Goal: Information Seeking & Learning: Check status

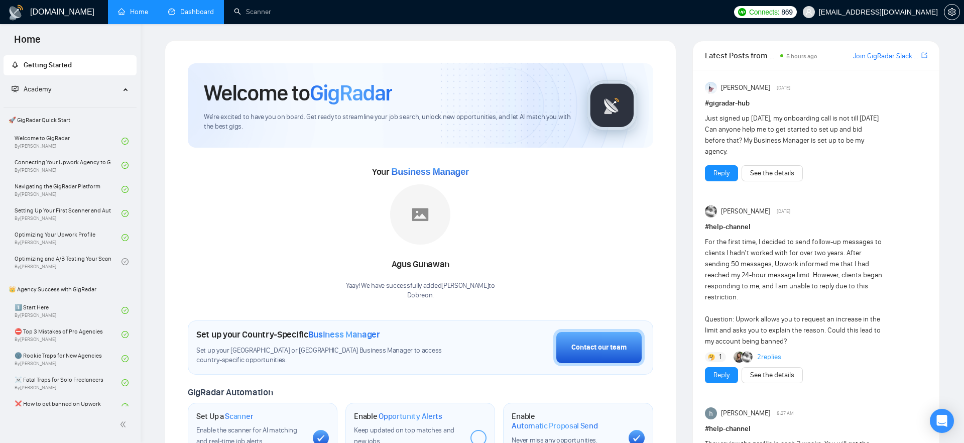
click at [187, 10] on link "Dashboard" at bounding box center [191, 12] width 46 height 9
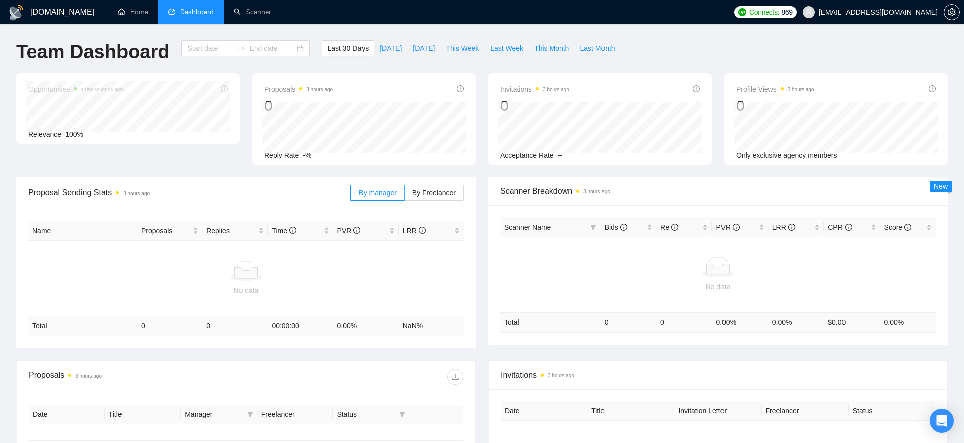
type input "[DATE]"
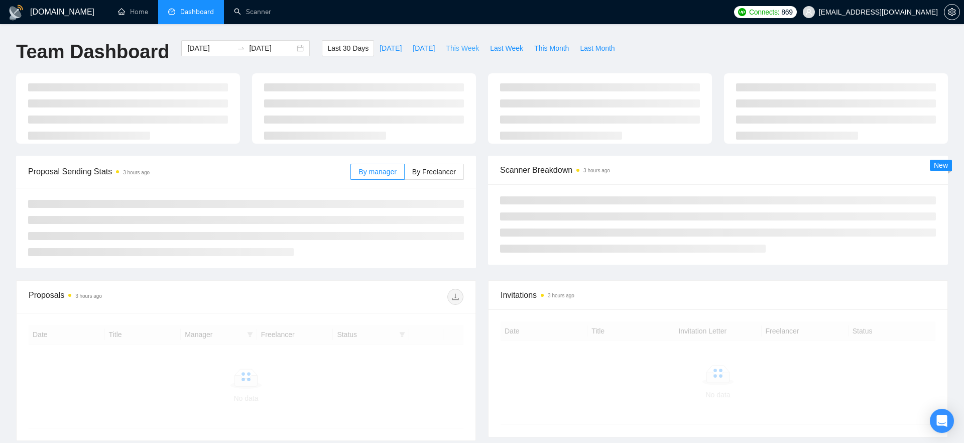
click at [470, 44] on span "This Week" at bounding box center [462, 48] width 33 height 11
type input "[DATE]"
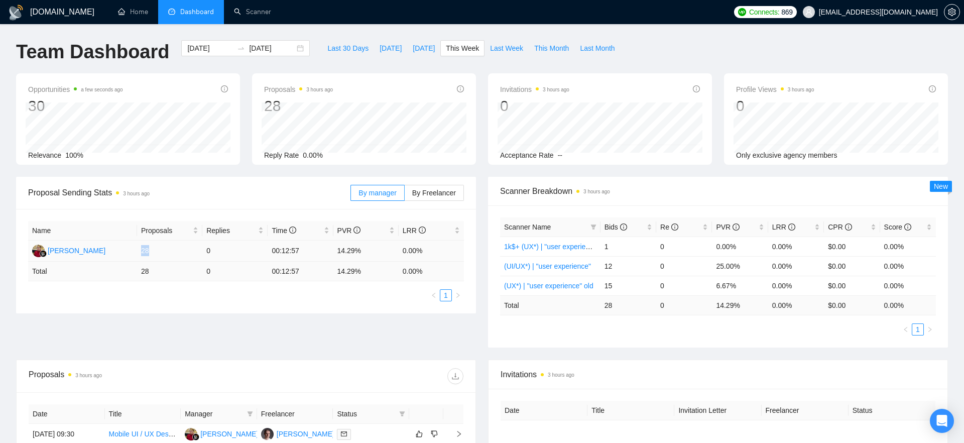
drag, startPoint x: 142, startPoint y: 251, endPoint x: 154, endPoint y: 251, distance: 12.1
click at [154, 251] on td "28" at bounding box center [169, 251] width 65 height 21
drag, startPoint x: 206, startPoint y: 251, endPoint x: 218, endPoint y: 251, distance: 12.1
click at [218, 251] on td "0" at bounding box center [234, 251] width 65 height 21
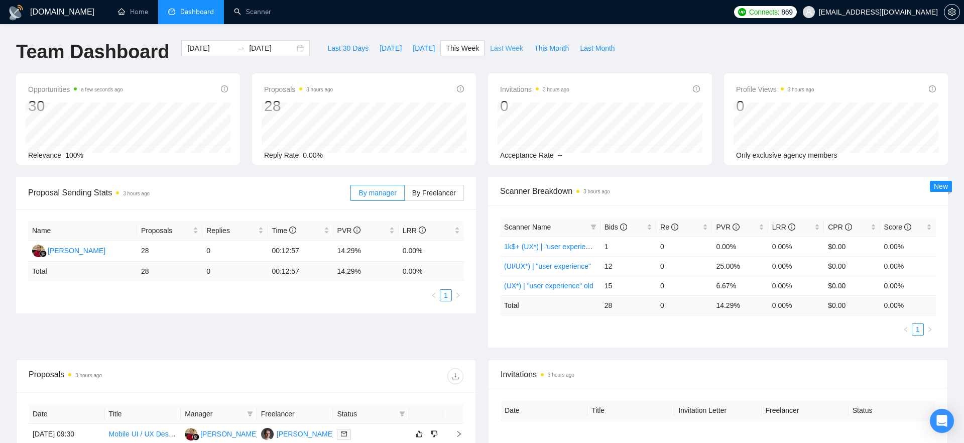
drag, startPoint x: 511, startPoint y: 46, endPoint x: 316, endPoint y: 164, distance: 227.6
click at [511, 46] on span "Last Week" at bounding box center [506, 48] width 33 height 11
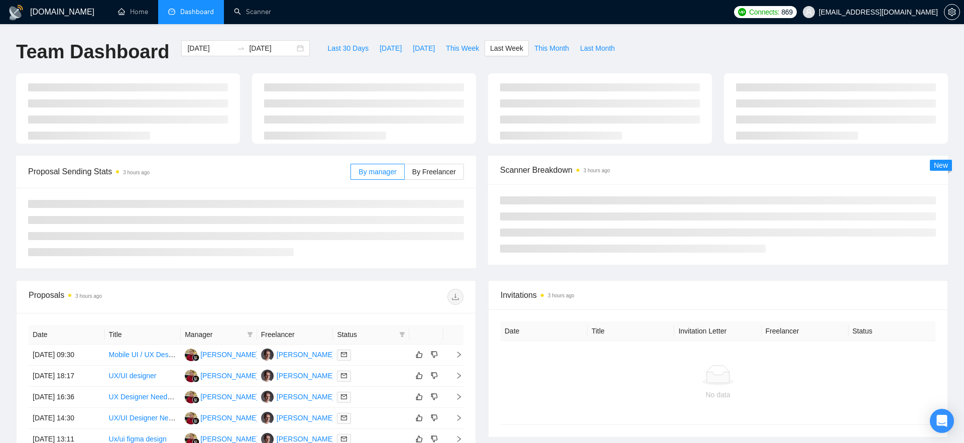
type input "[DATE]"
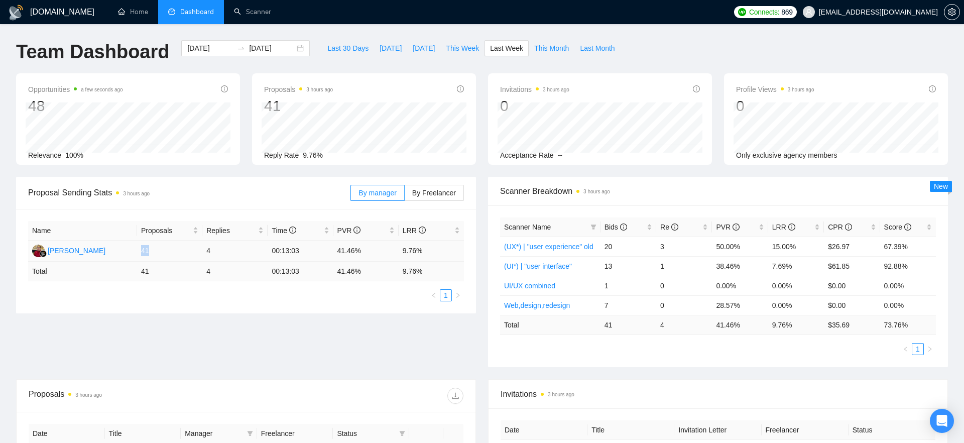
drag, startPoint x: 141, startPoint y: 249, endPoint x: 153, endPoint y: 249, distance: 11.6
click at [153, 249] on td "41" at bounding box center [169, 251] width 65 height 21
drag, startPoint x: 206, startPoint y: 252, endPoint x: 220, endPoint y: 252, distance: 13.6
click at [221, 252] on td "4" at bounding box center [234, 251] width 65 height 21
click at [220, 252] on td "4" at bounding box center [234, 251] width 65 height 21
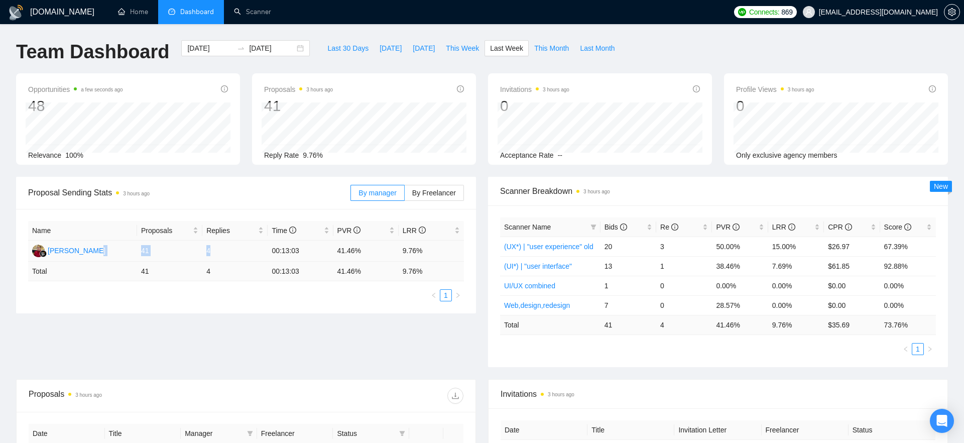
drag, startPoint x: 213, startPoint y: 251, endPoint x: 134, endPoint y: 249, distance: 79.9
click at [134, 249] on tr "[PERSON_NAME] 41 4 00:13:03 41.46% 9.76%" at bounding box center [246, 251] width 436 height 21
click at [134, 249] on td "[PERSON_NAME]" at bounding box center [82, 251] width 109 height 21
click at [358, 41] on button "Last 30 Days" at bounding box center [348, 48] width 52 height 16
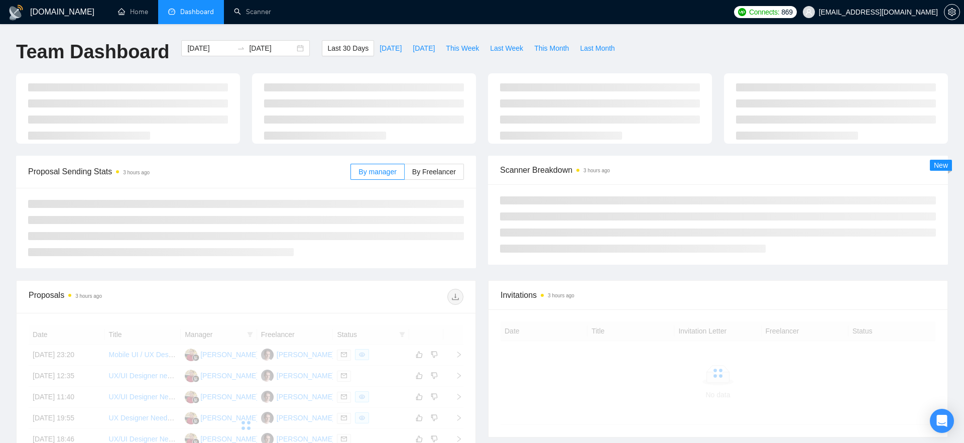
type input "[DATE]"
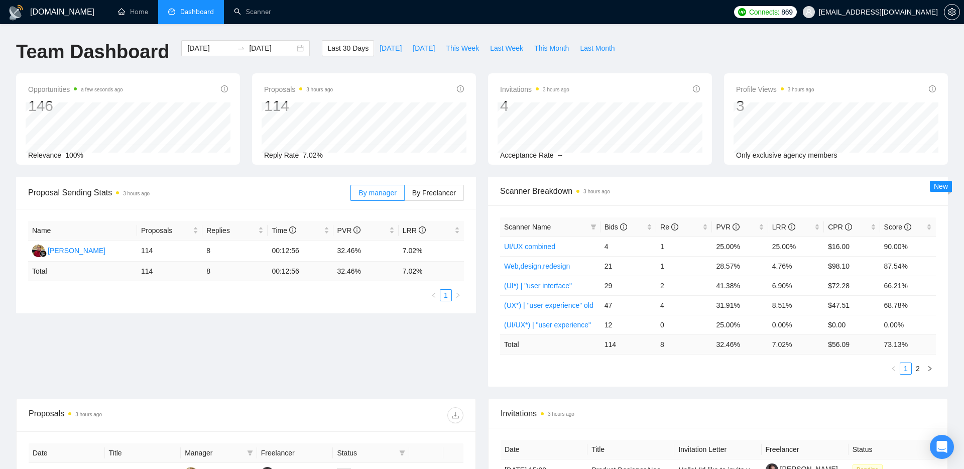
click at [322, 191] on span "Proposal Sending Stats 3 hours ago" at bounding box center [189, 192] width 322 height 13
click at [505, 51] on span "Last Week" at bounding box center [506, 48] width 33 height 11
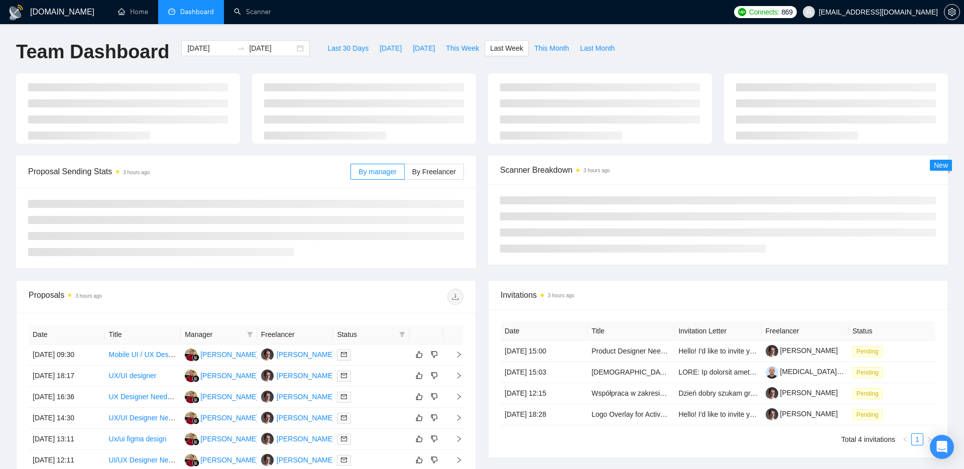
type input "[DATE]"
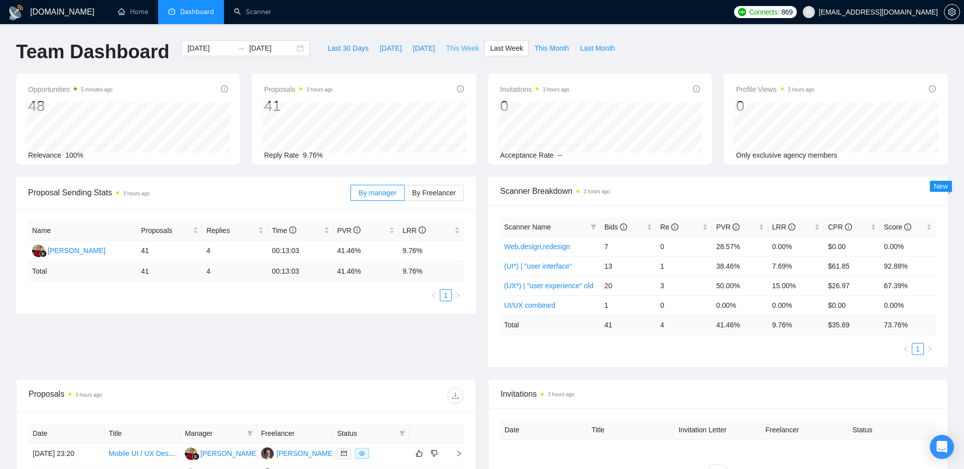
click at [473, 50] on span "This Week" at bounding box center [462, 48] width 33 height 11
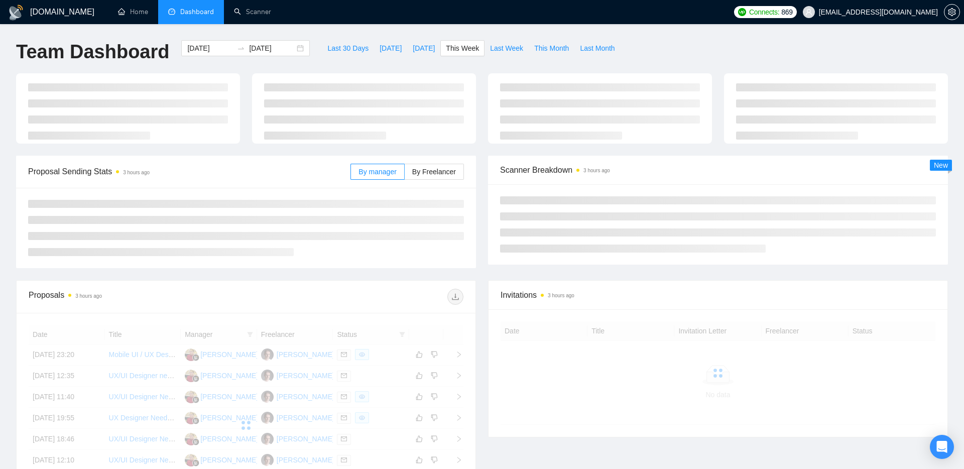
type input "[DATE]"
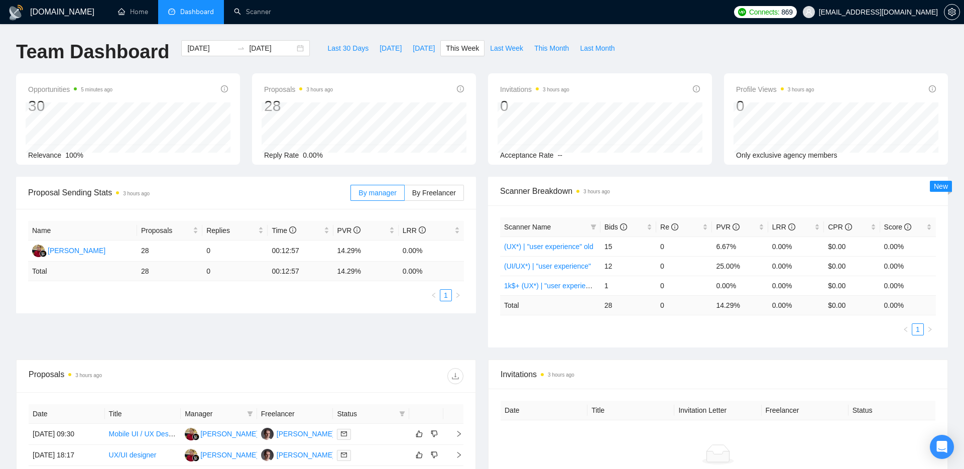
click at [536, 204] on div "Scanner Breakdown 3 hours ago" at bounding box center [718, 191] width 436 height 29
click at [595, 227] on icon "filter" at bounding box center [594, 227] width 6 height 6
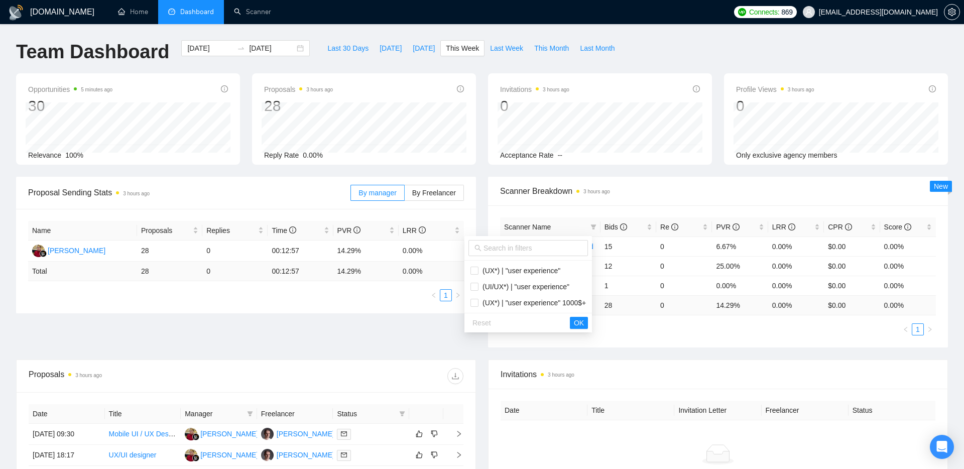
click at [554, 204] on div "Scanner Breakdown 3 hours ago" at bounding box center [718, 191] width 436 height 29
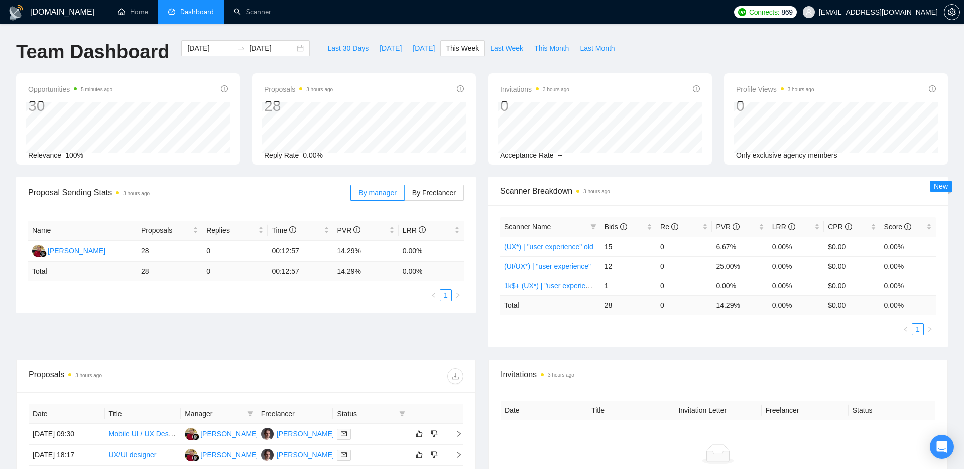
click at [244, 182] on div "Proposal Sending Stats 3 hours ago" at bounding box center [189, 192] width 322 height 29
click at [313, 193] on span "Proposal Sending Stats 3 hours ago" at bounding box center [189, 192] width 322 height 13
drag, startPoint x: 436, startPoint y: 247, endPoint x: 32, endPoint y: 236, distance: 403.9
click at [32, 236] on table "Name Proposals Replies Time PVR LRR [PERSON_NAME] 28 0 00:12:57 14.29% 0.00% To…" at bounding box center [246, 251] width 436 height 60
click at [25, 220] on div "Name Proposals Replies Time PVR LRR [PERSON_NAME] 28 0 00:12:57 14.29% 0.00% To…" at bounding box center [246, 261] width 460 height 104
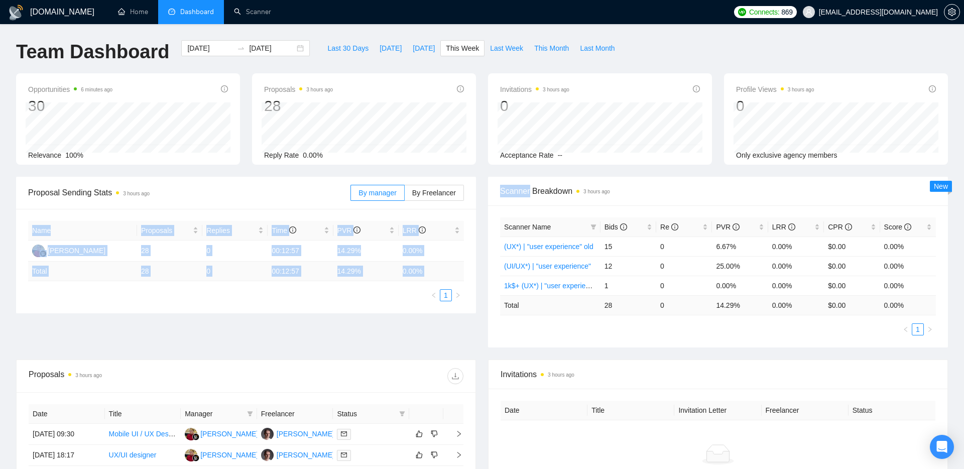
drag, startPoint x: 25, startPoint y: 220, endPoint x: 317, endPoint y: 342, distance: 316.1
click at [317, 342] on div "Proposal Sending Stats 3 hours ago By manager By Freelancer Name Proposals Repl…" at bounding box center [482, 268] width 944 height 183
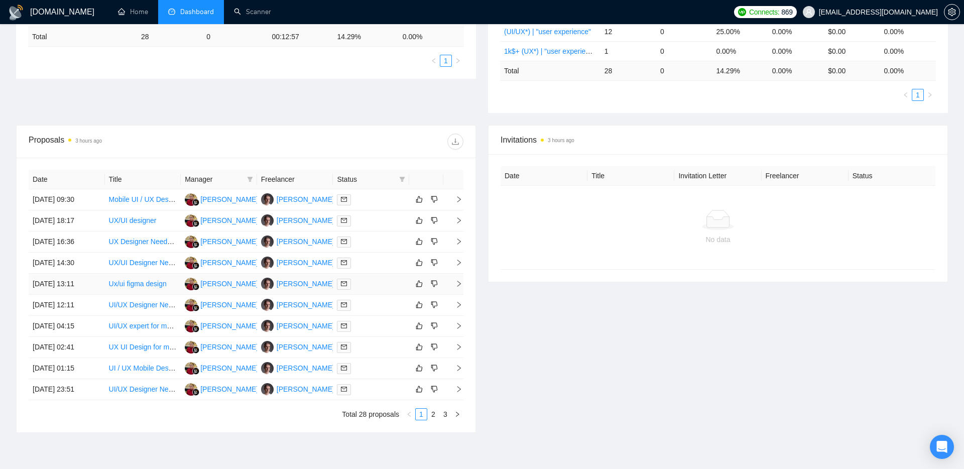
scroll to position [237, 0]
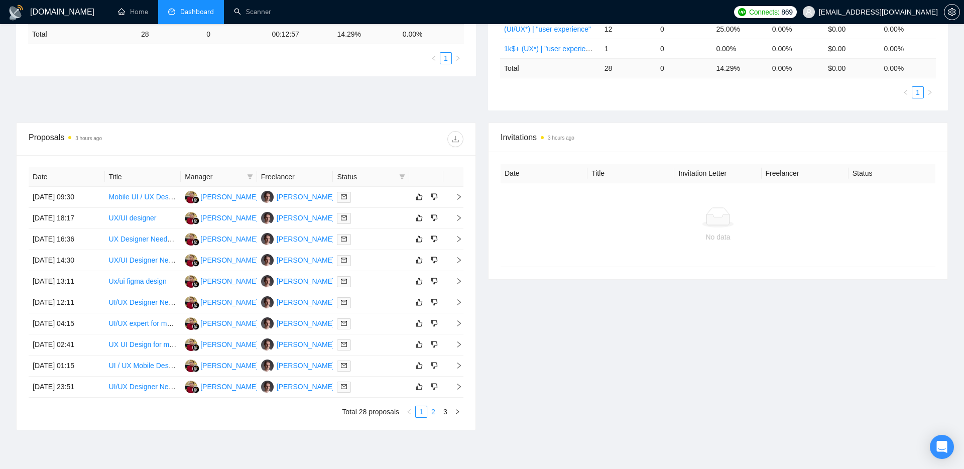
click at [434, 412] on link "2" at bounding box center [433, 411] width 11 height 11
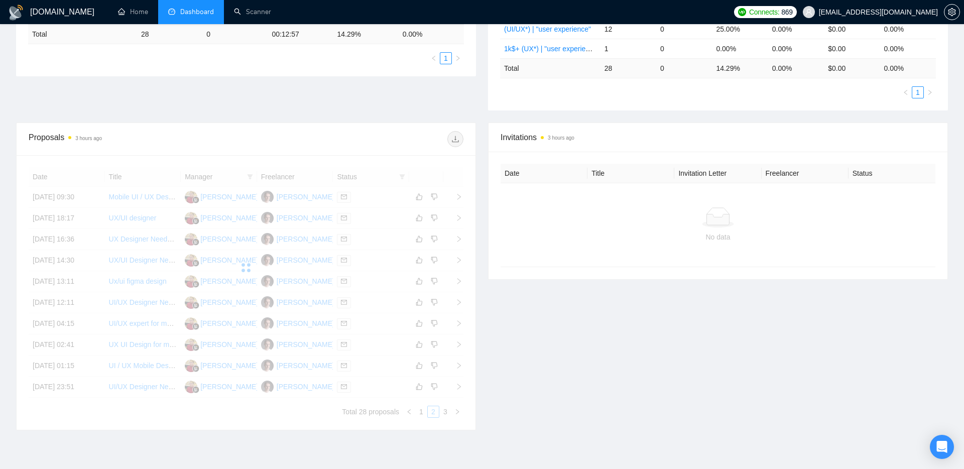
click at [446, 412] on div "Date Title Manager Freelancer Status [DATE] 09:30 Mobile UI / UX Designer [PERS…" at bounding box center [246, 292] width 435 height 251
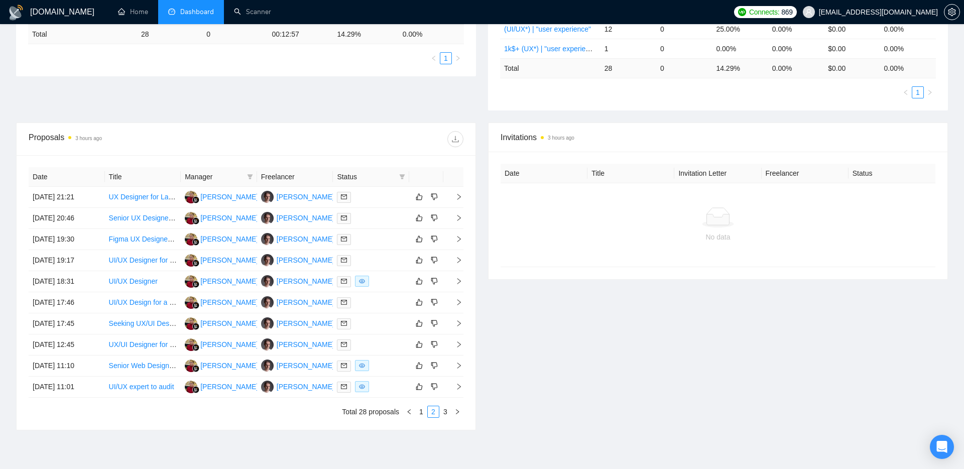
click at [446, 412] on link "3" at bounding box center [445, 411] width 11 height 11
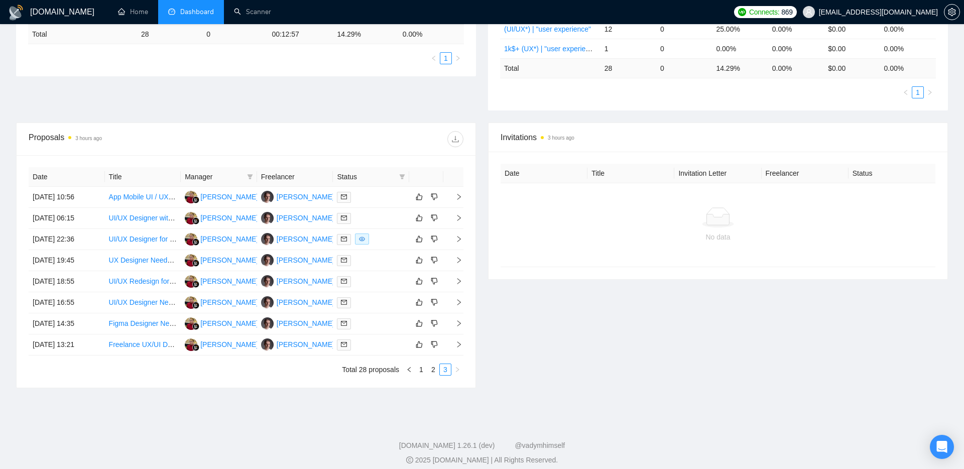
click at [264, 143] on div at bounding box center [354, 139] width 217 height 16
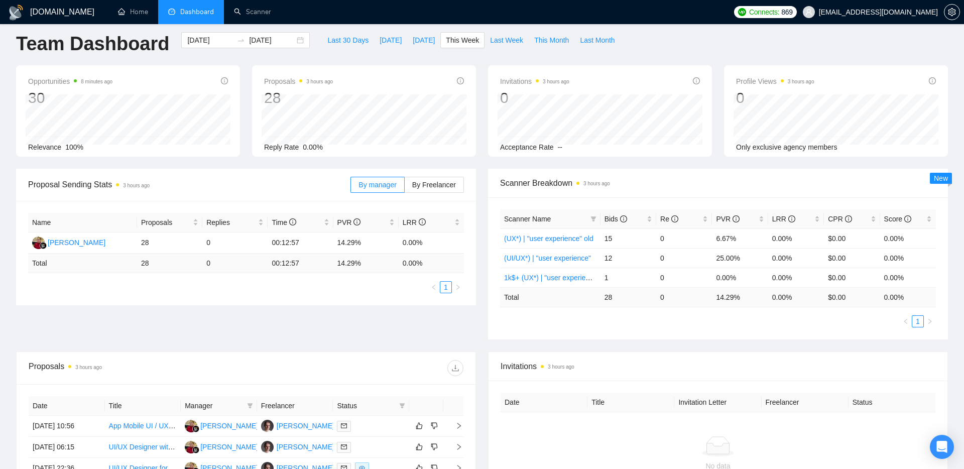
scroll to position [6, 0]
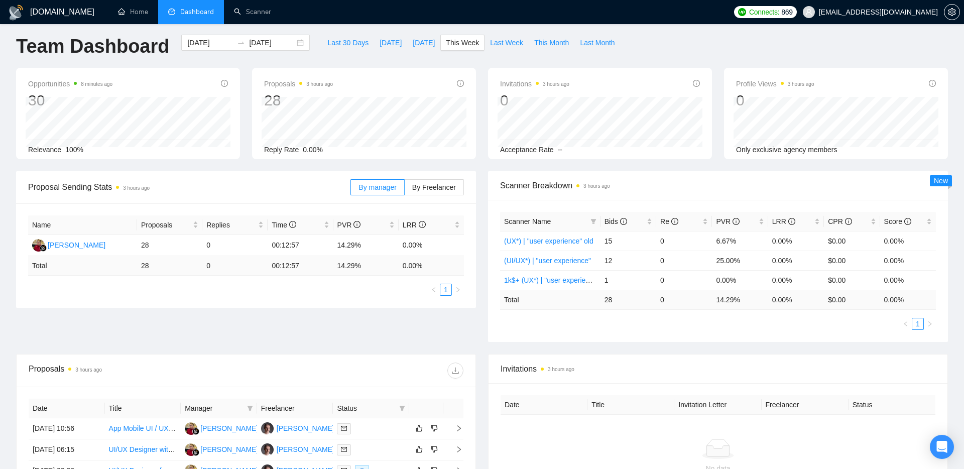
click at [267, 186] on span "Proposal Sending Stats 3 hours ago" at bounding box center [189, 187] width 322 height 13
click at [341, 178] on div "Proposal Sending Stats 3 hours ago" at bounding box center [189, 187] width 322 height 29
click at [509, 46] on span "Last Week" at bounding box center [506, 41] width 33 height 11
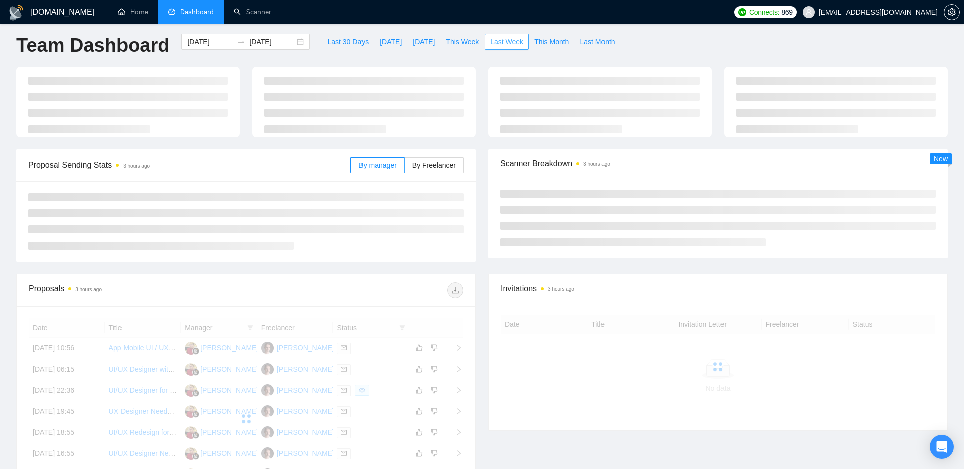
type input "[DATE]"
